Goal: Information Seeking & Learning: Learn about a topic

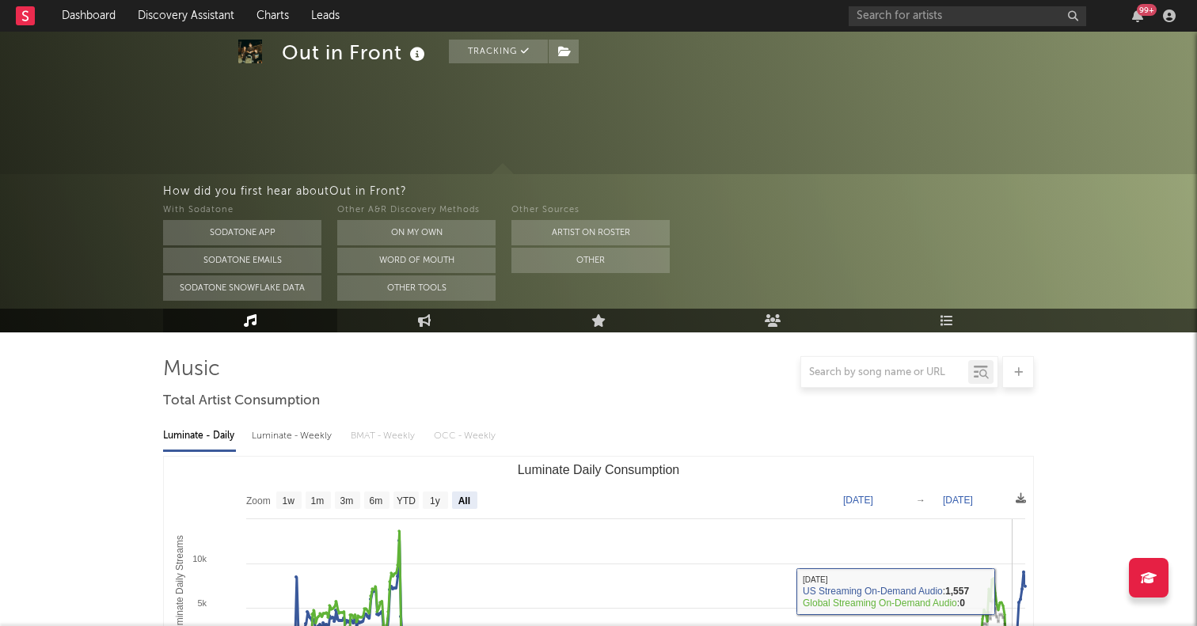
select select "All"
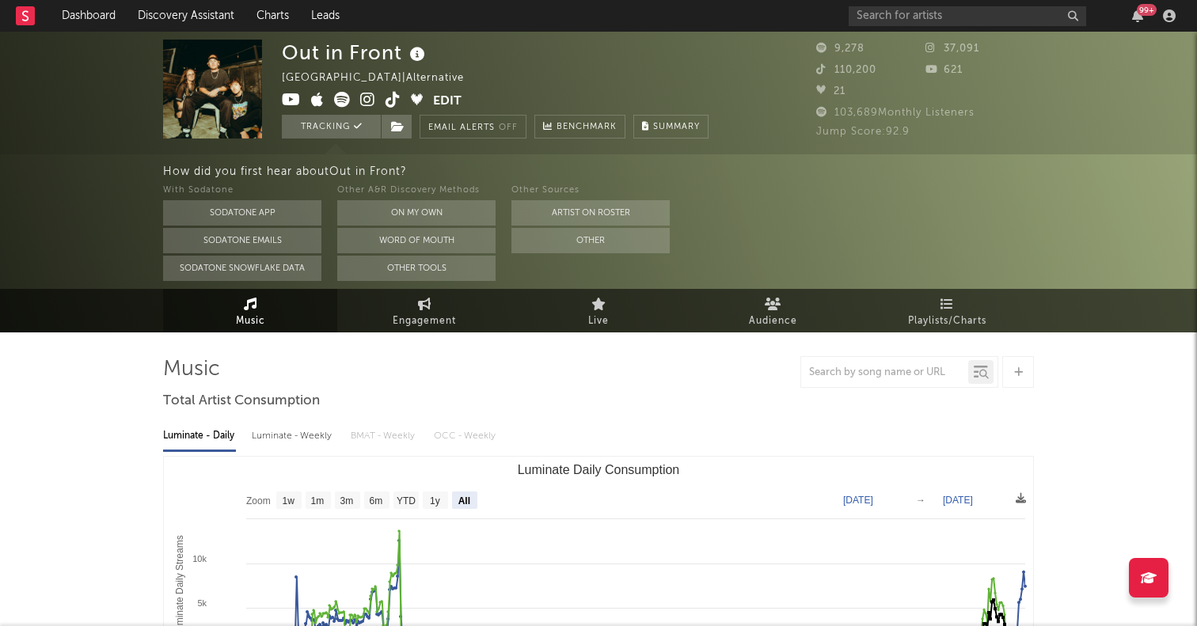
click at [386, 89] on div "Out in [GEOGRAPHIC_DATA] | Alternative Edit Tracking Email Alerts Off Benchmark…" at bounding box center [495, 89] width 427 height 99
click at [397, 109] on span at bounding box center [357, 102] width 151 height 20
click at [391, 98] on icon at bounding box center [393, 100] width 15 height 16
click at [417, 314] on span "Engagement" at bounding box center [424, 321] width 63 height 19
select select "1w"
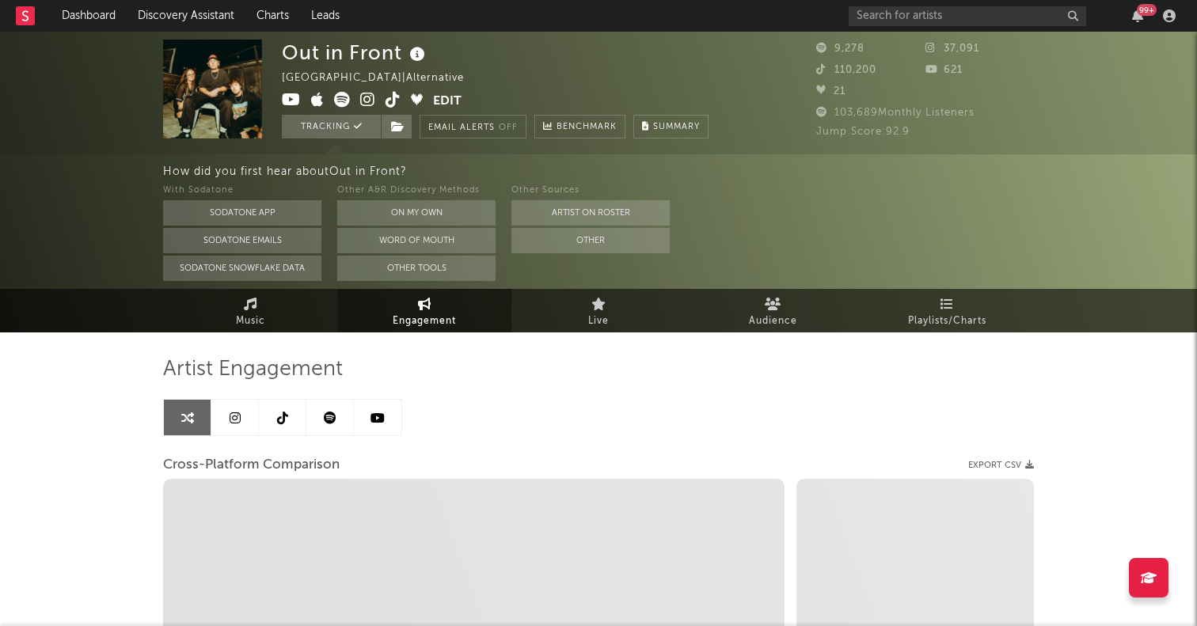
scroll to position [109, 0]
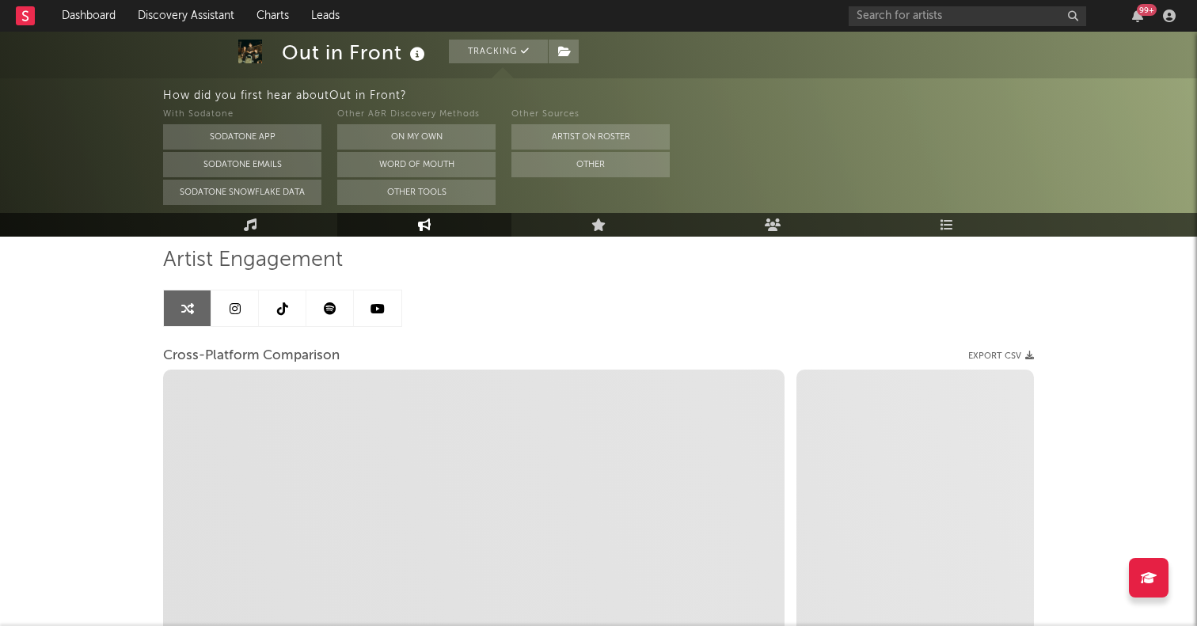
click at [276, 315] on link at bounding box center [283, 309] width 48 height 36
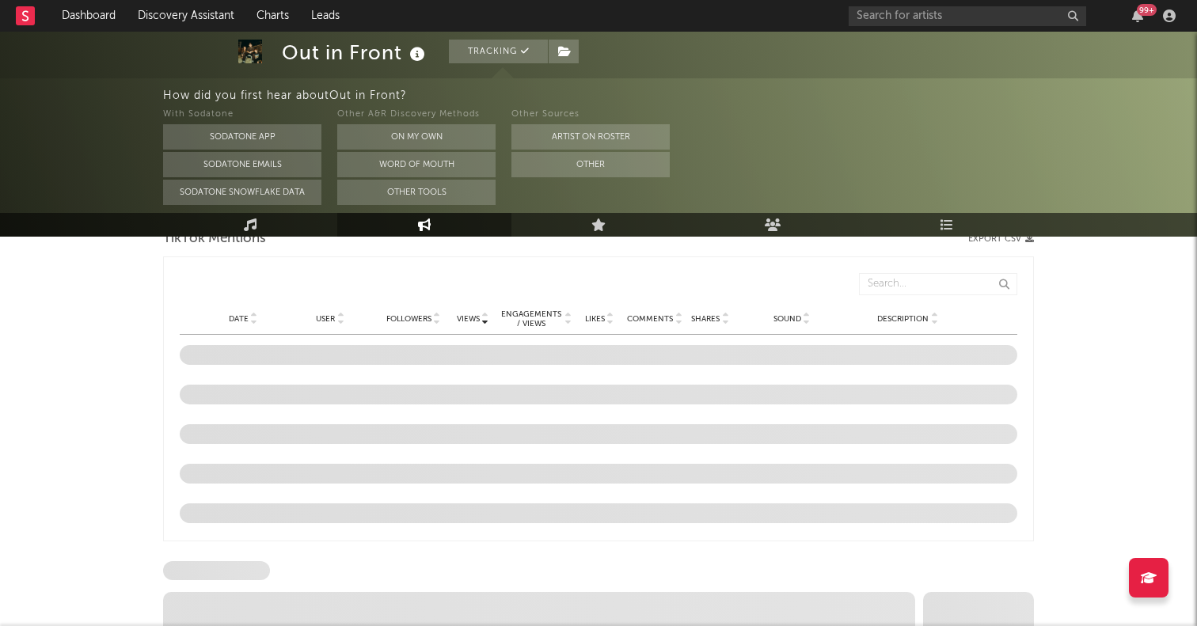
scroll to position [1280, 0]
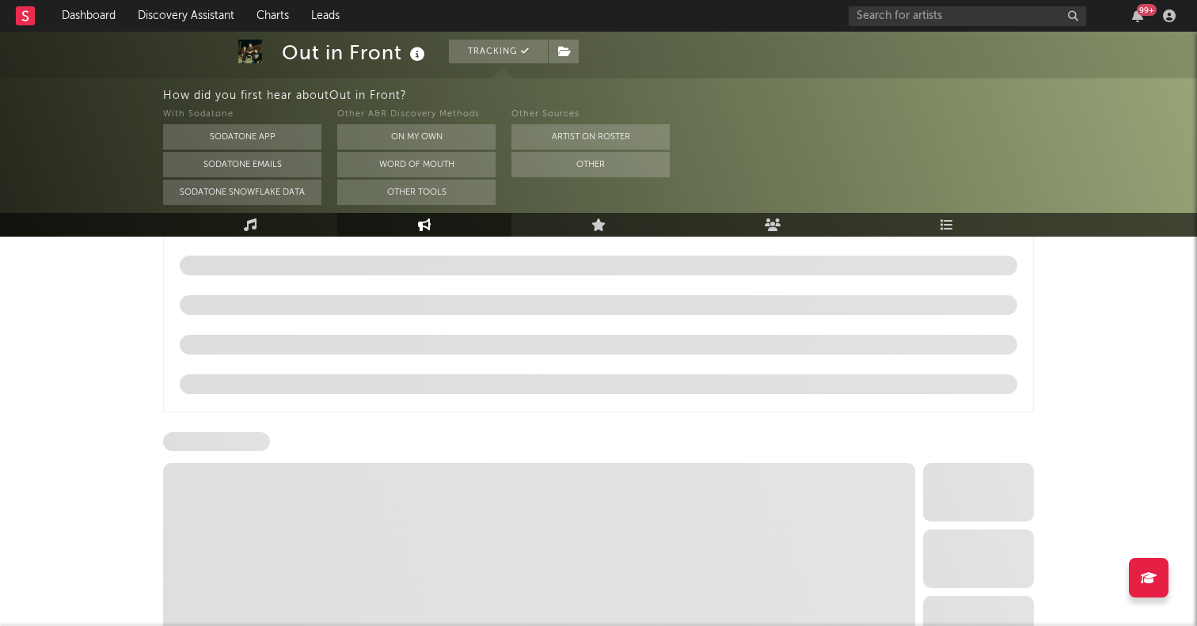
select select "6m"
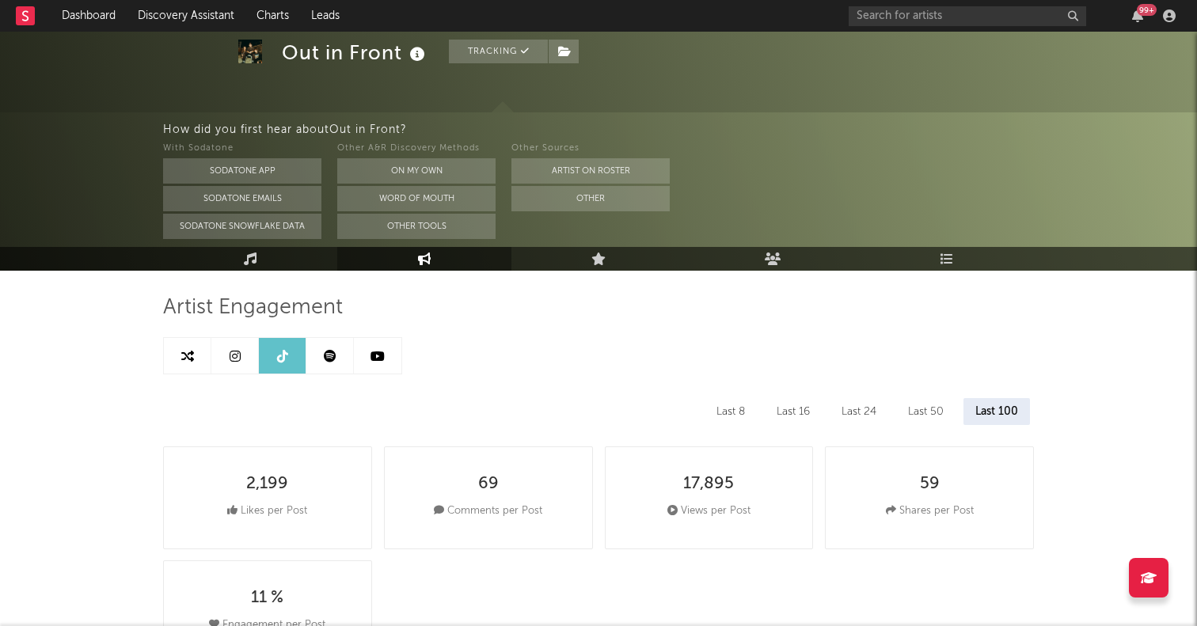
scroll to position [0, 0]
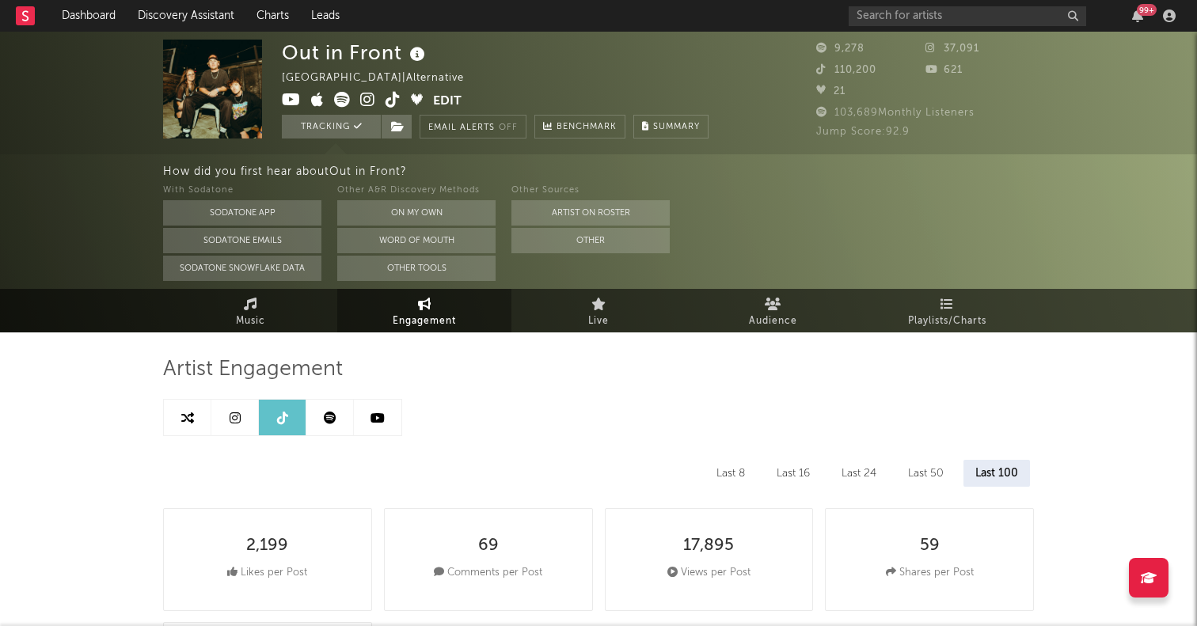
click at [241, 411] on link at bounding box center [235, 418] width 48 height 36
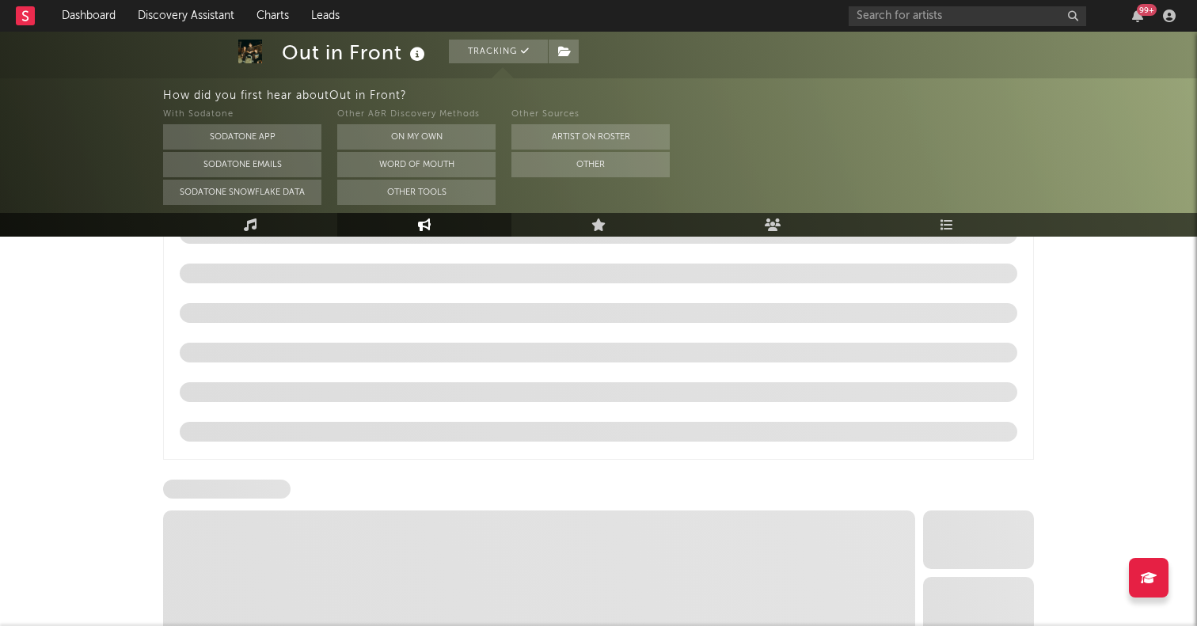
select select "6m"
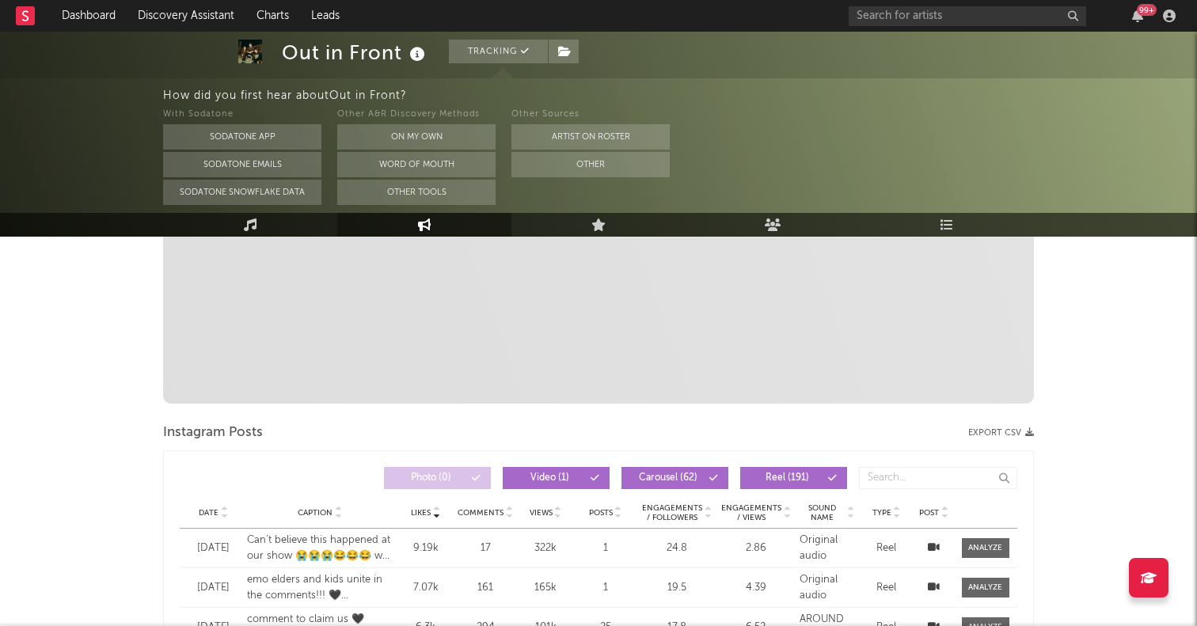
scroll to position [476, 0]
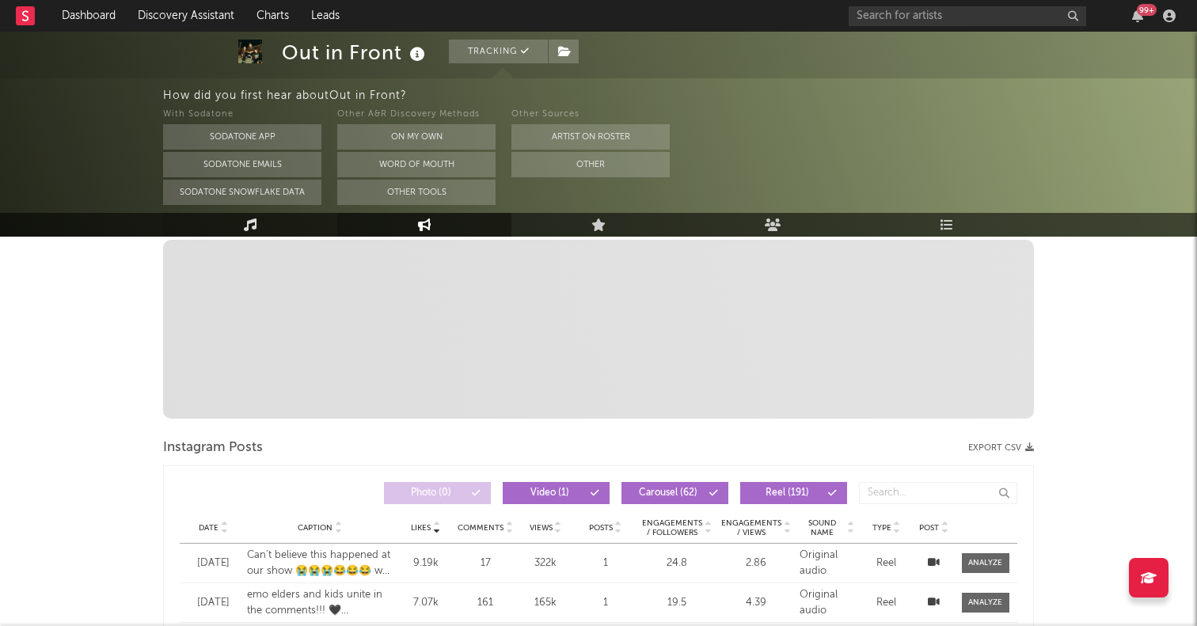
click at [228, 224] on link "Music" at bounding box center [250, 225] width 174 height 24
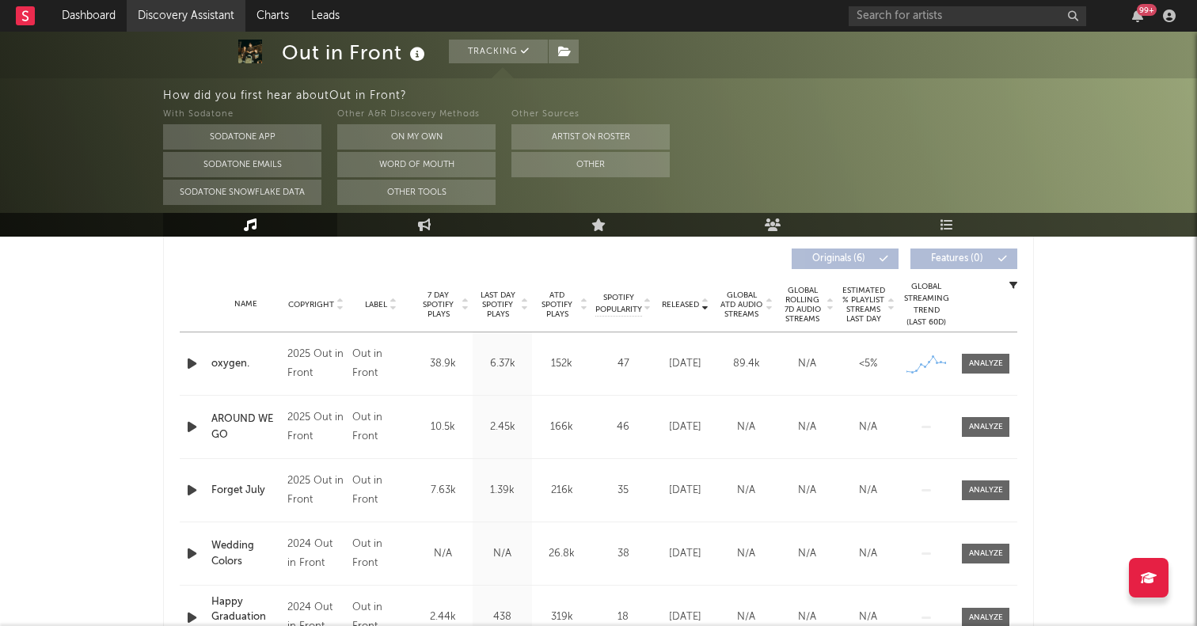
select select "6m"
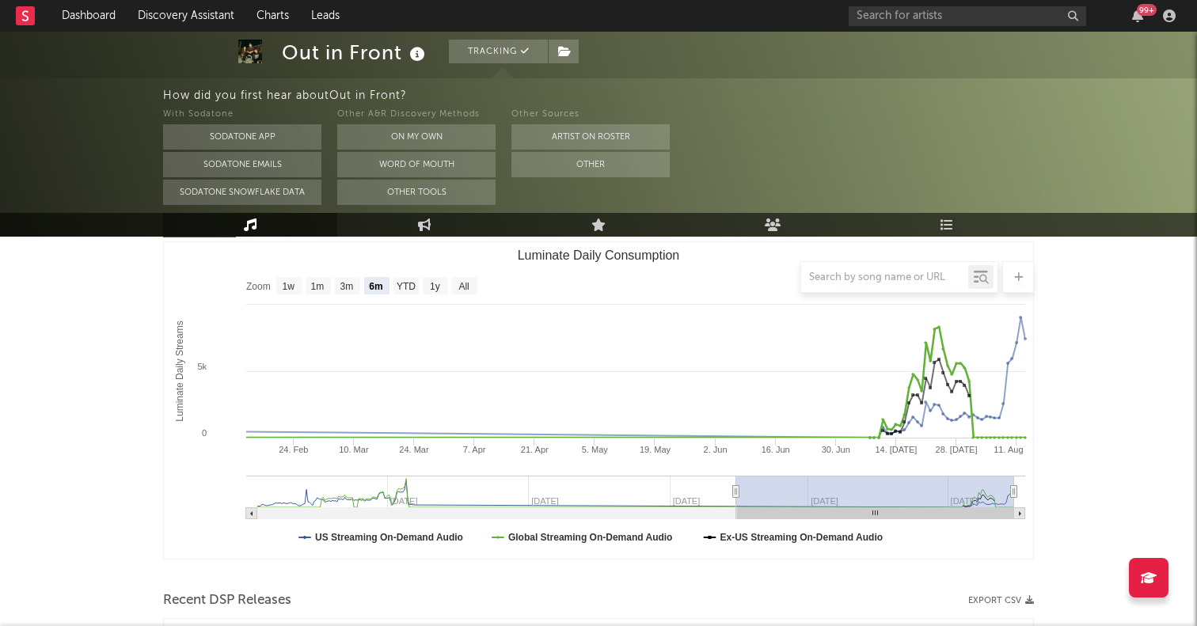
scroll to position [122, 0]
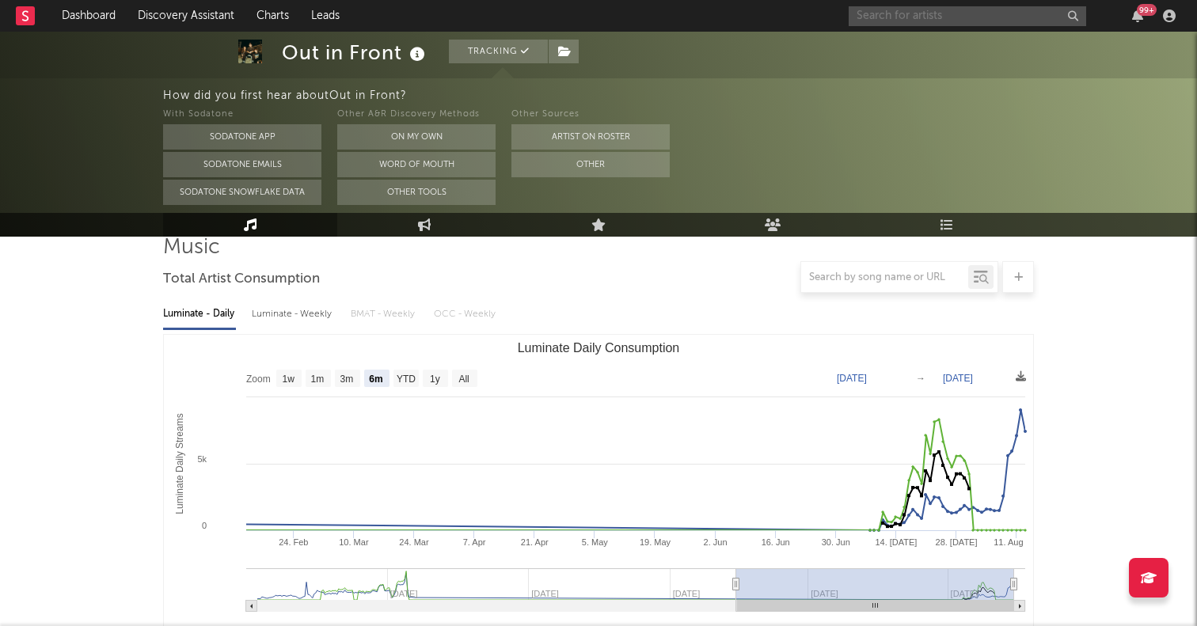
click at [879, 18] on input "text" at bounding box center [968, 16] width 238 height 20
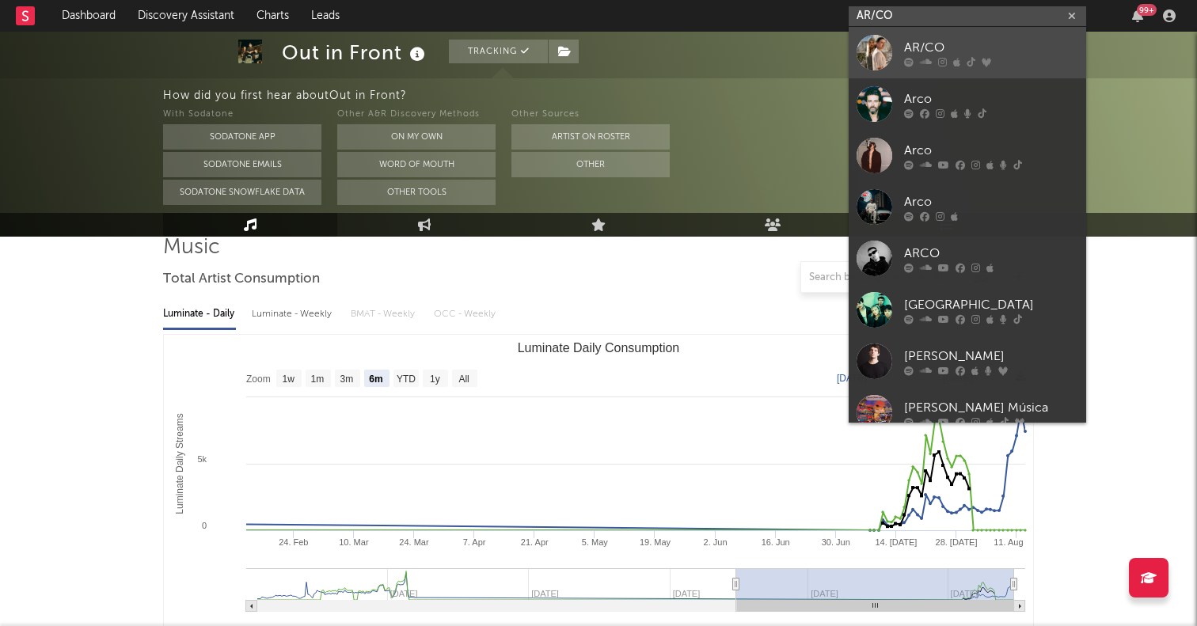
type input "AR/CO"
click at [859, 45] on div at bounding box center [875, 53] width 36 height 36
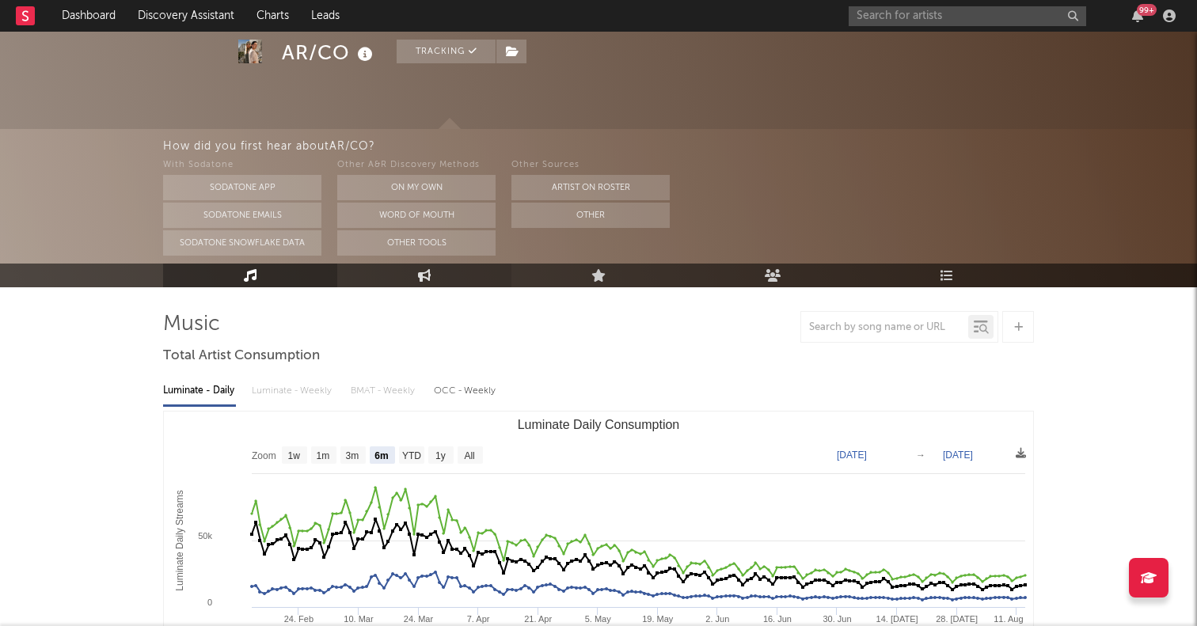
scroll to position [108, 0]
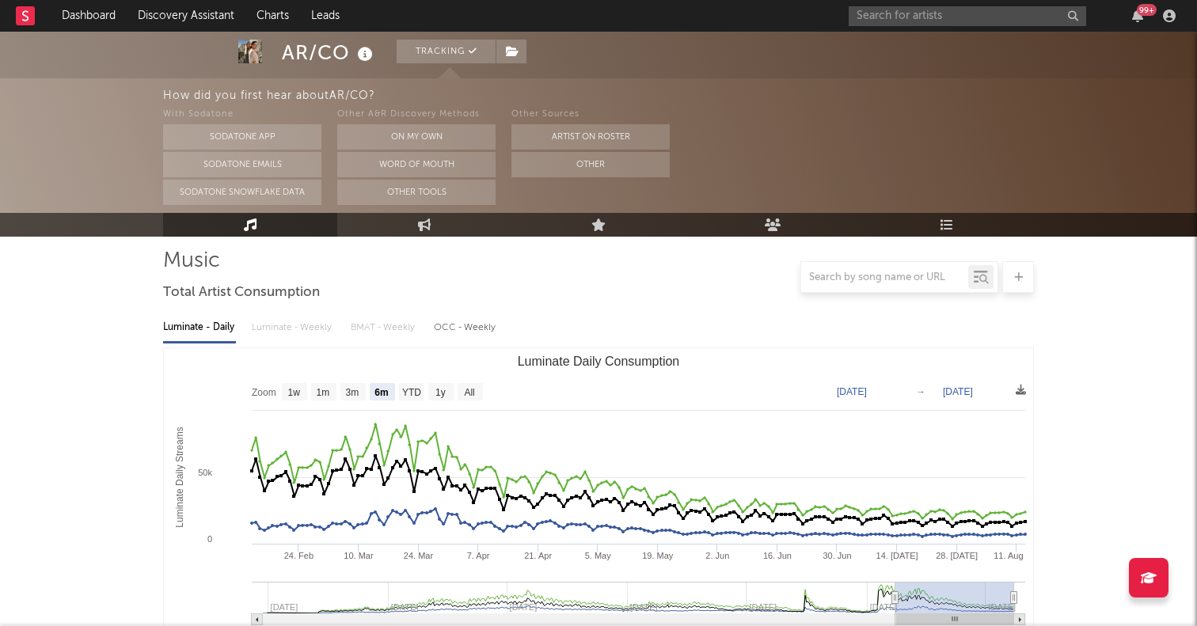
click at [463, 382] on rect "Luminate Daily Consumption" at bounding box center [598, 506] width 869 height 317
click at [466, 387] on text "All" at bounding box center [469, 392] width 10 height 11
select select "All"
type input "[DATE]"
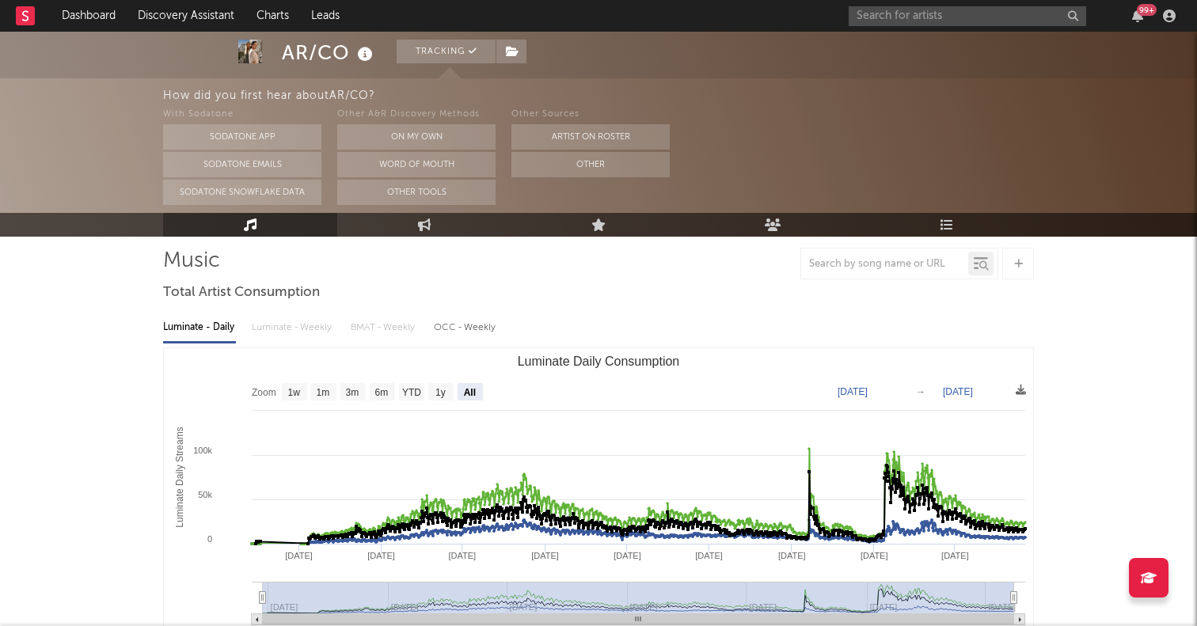
scroll to position [0, 0]
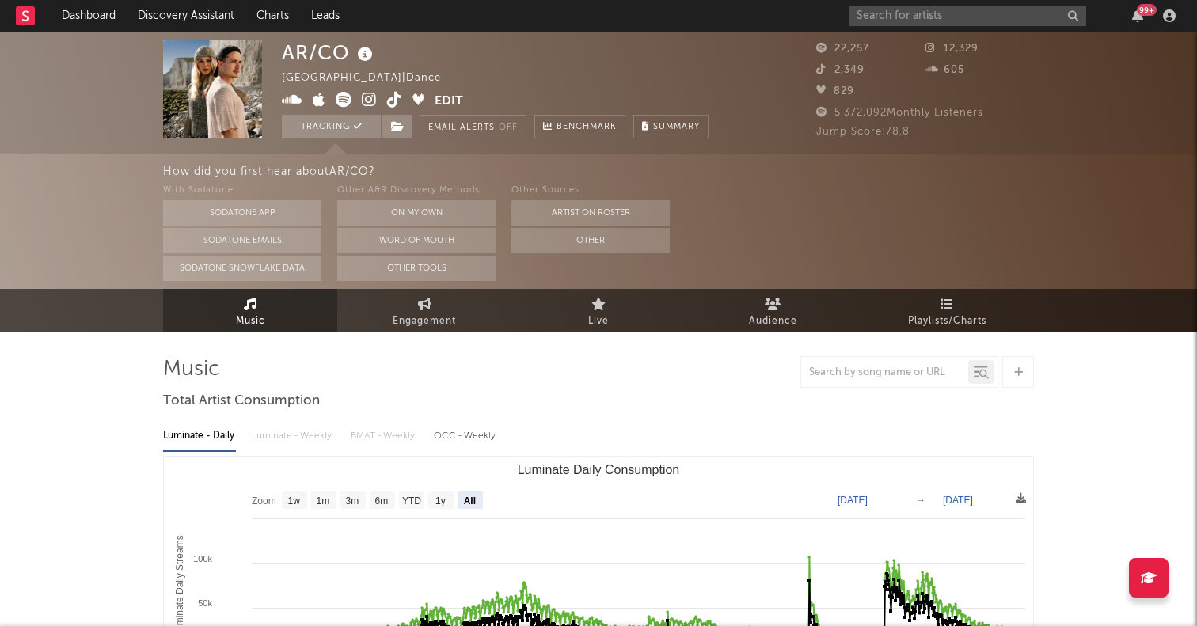
click at [415, 328] on span "Engagement" at bounding box center [424, 321] width 63 height 19
select select "1w"
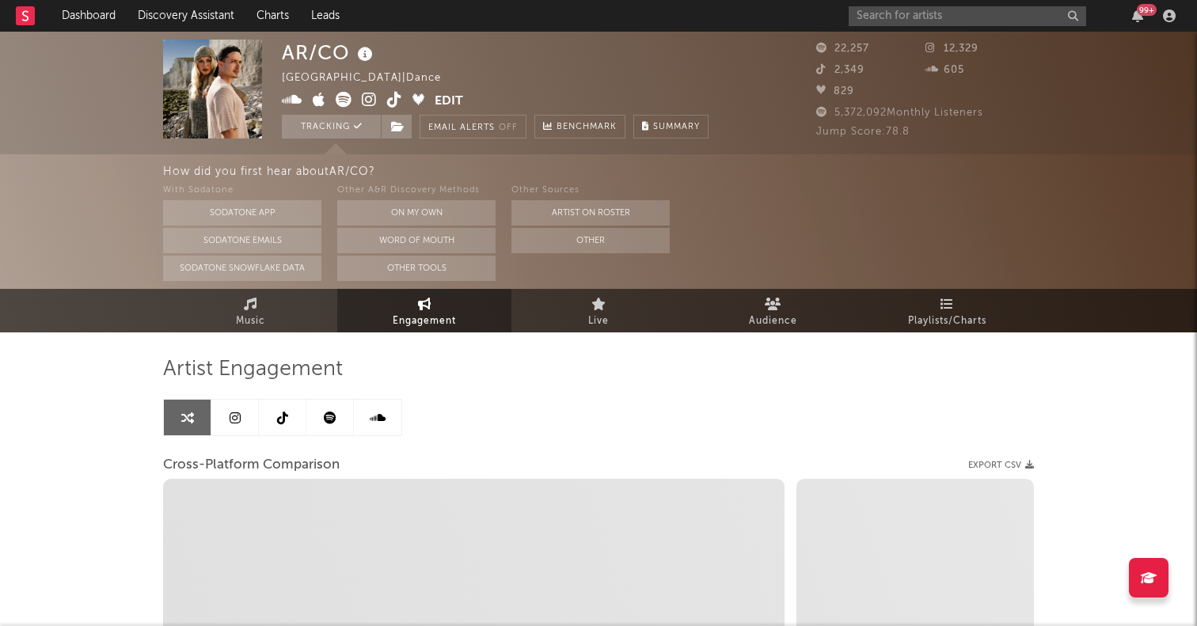
click at [262, 416] on link at bounding box center [283, 418] width 48 height 36
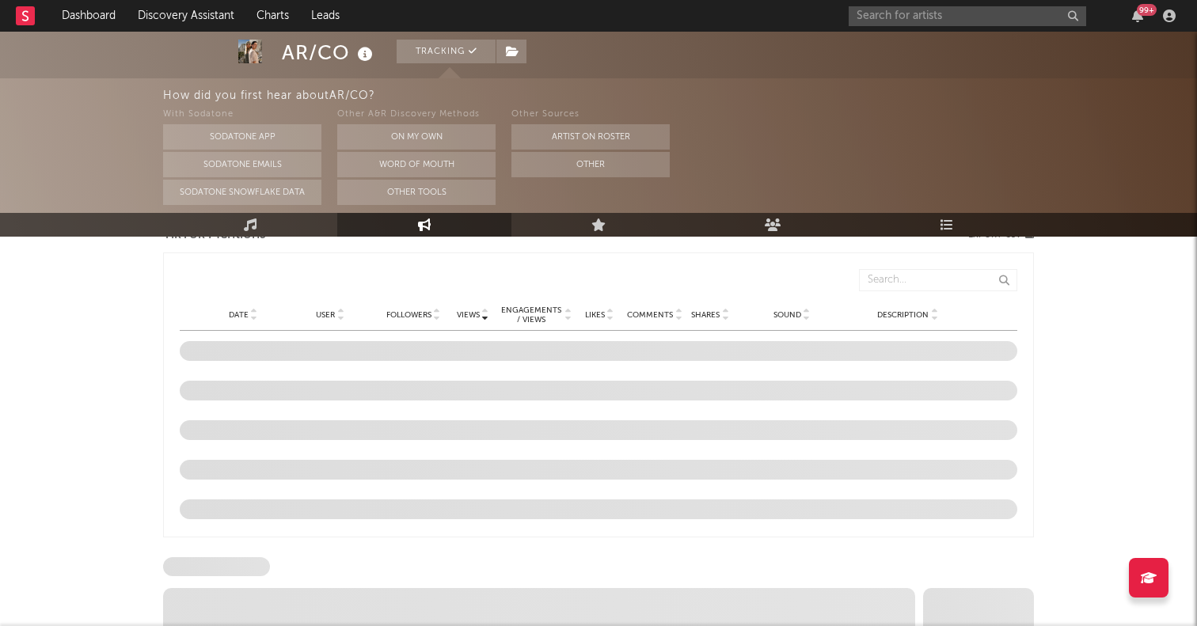
scroll to position [1093, 0]
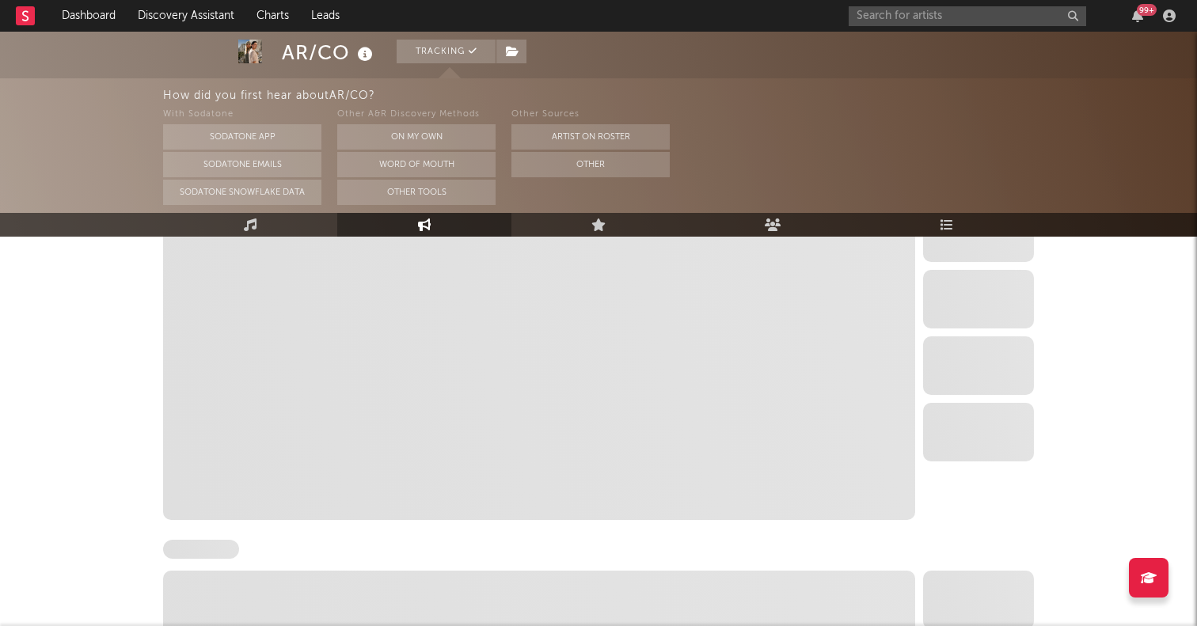
select select "6m"
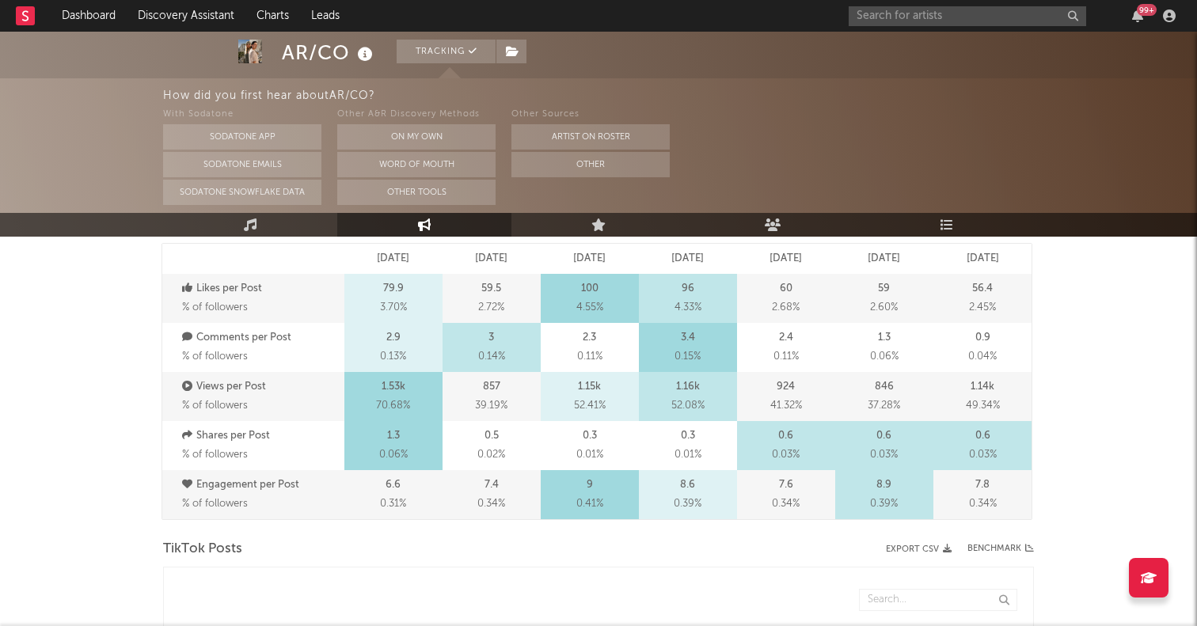
scroll to position [501, 0]
click at [899, 17] on input "text" at bounding box center [968, 16] width 238 height 20
click at [907, 21] on input "westend" at bounding box center [968, 16] width 238 height 20
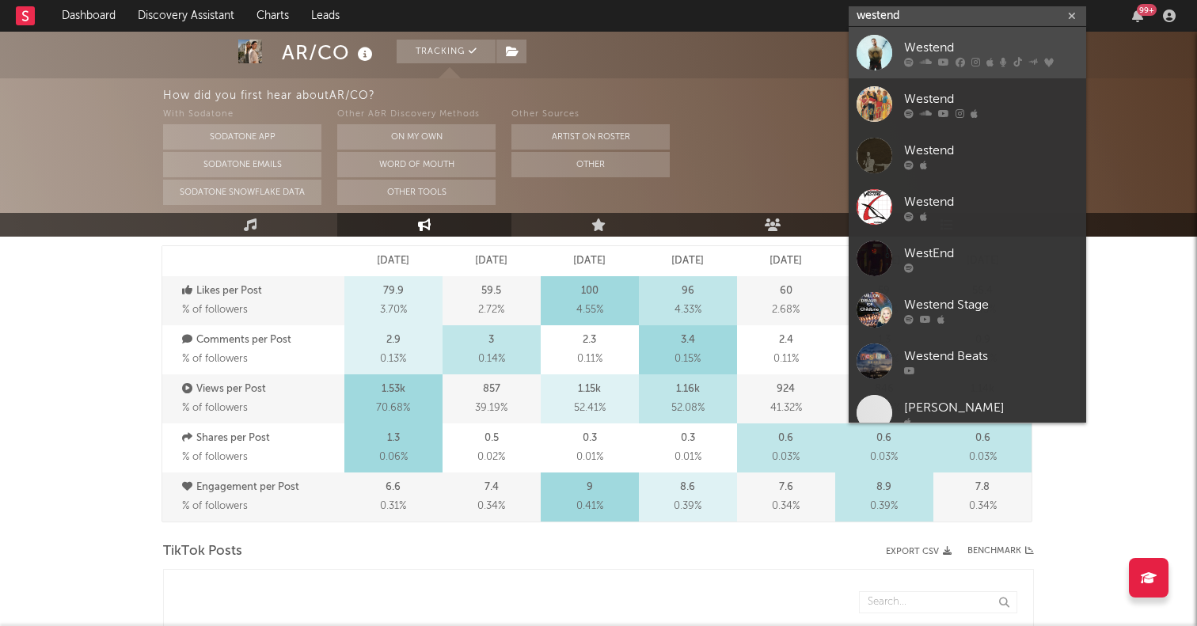
type input "westend"
click at [878, 44] on div at bounding box center [875, 53] width 36 height 36
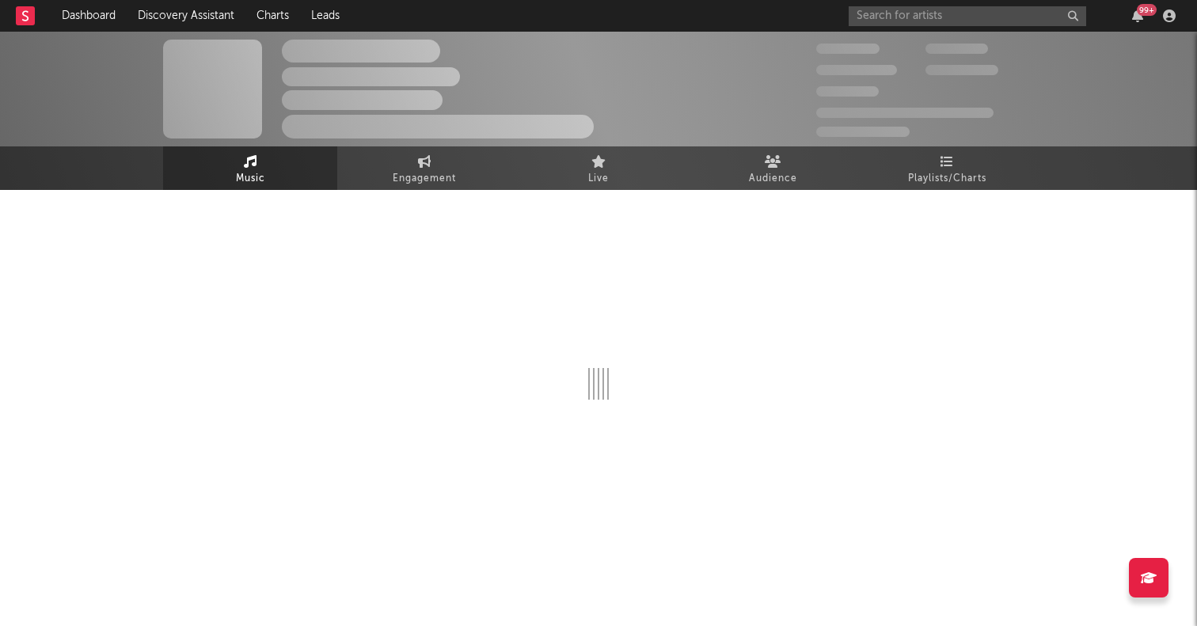
click at [43, 311] on div "The Artist Name Unknown Location | Shoegaze Edit Track Benchmark Summary 300,00…" at bounding box center [598, 291] width 1197 height 519
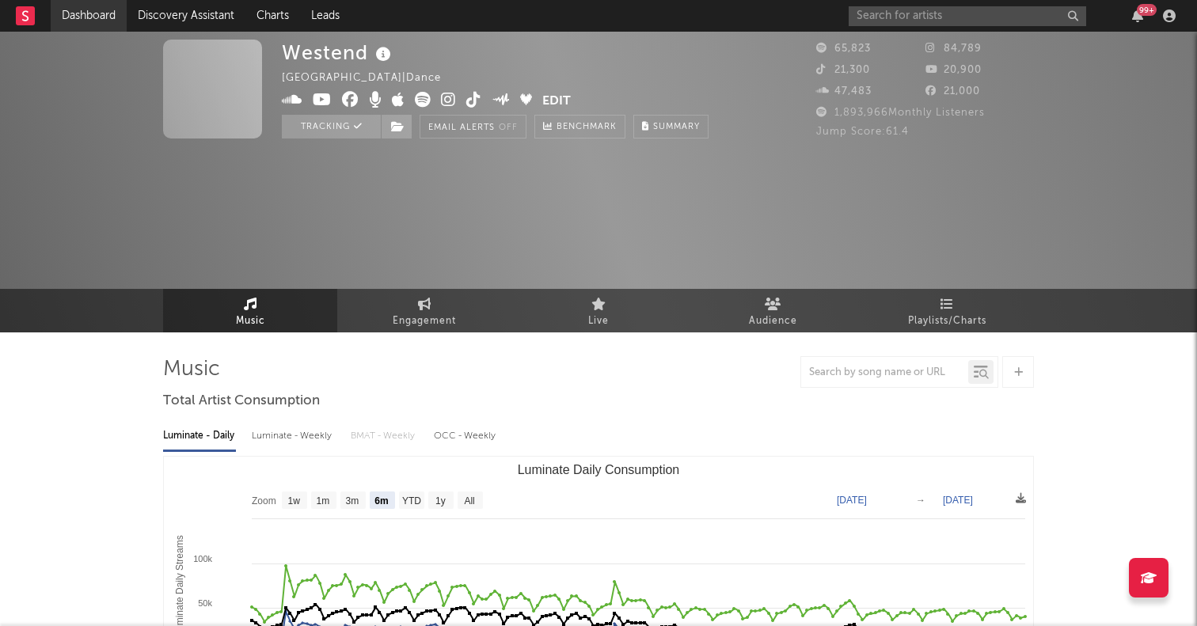
select select "6m"
